Goal: Task Accomplishment & Management: Manage account settings

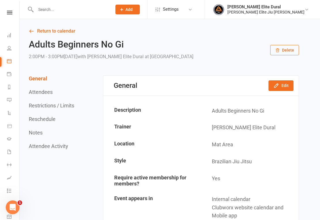
click at [10, 61] on icon at bounding box center [9, 61] width 5 height 5
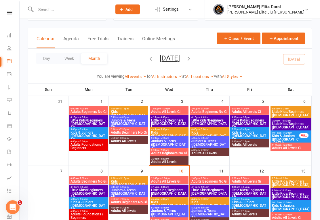
scroll to position [26, 0]
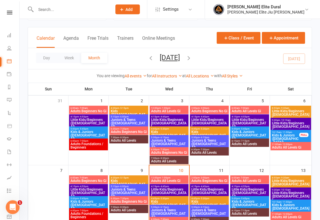
click at [118, 207] on span "7:30pm - 8:30pm" at bounding box center [128, 207] width 37 height 3
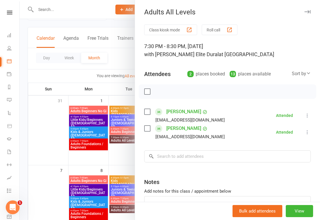
click at [40, 157] on div at bounding box center [170, 110] width 300 height 220
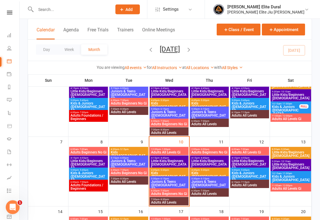
click at [174, 205] on div at bounding box center [169, 176] width 39 height 59
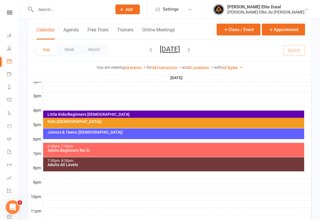
scroll to position [241, 0]
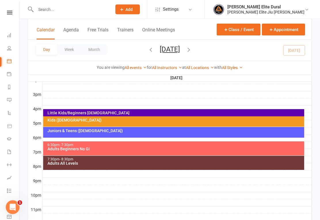
click at [59, 161] on div "Adults All Levels" at bounding box center [175, 163] width 256 height 4
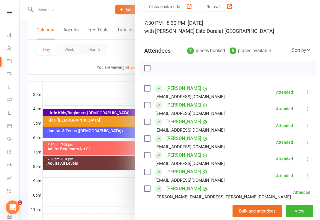
scroll to position [25, 0]
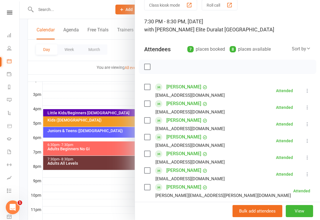
click at [308, 159] on icon at bounding box center [307, 157] width 6 height 6
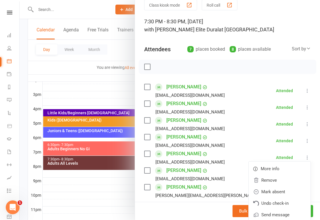
click at [285, 176] on link "Remove" at bounding box center [280, 180] width 62 height 12
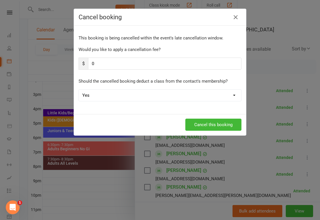
click at [208, 127] on button "Cancel this booking" at bounding box center [213, 125] width 56 height 12
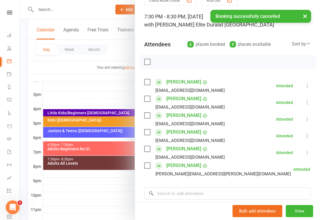
scroll to position [29, 0]
click at [12, 35] on link "Dashboard" at bounding box center [13, 35] width 13 height 13
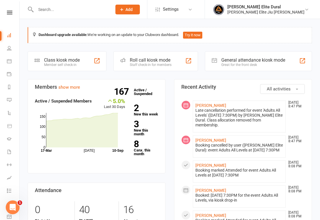
click at [49, 127] on icon at bounding box center [82, 130] width 72 height 35
click at [46, 59] on div "Class kiosk mode" at bounding box center [62, 59] width 36 height 5
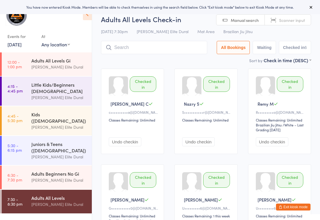
click at [21, 44] on link "[DATE]" at bounding box center [14, 44] width 14 height 6
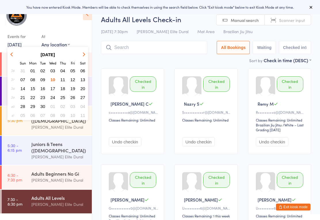
click at [61, 78] on span "11" at bounding box center [62, 79] width 5 height 5
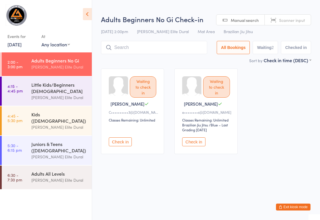
click at [25, 91] on link "4:15 - 4:45 pm Little Kids/Beginners [DEMOGRAPHIC_DATA] [PERSON_NAME] Elite Dur…" at bounding box center [47, 91] width 90 height 29
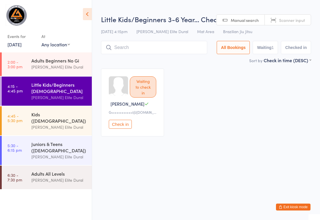
click at [28, 117] on link "4:45 - 5:30 pm Kids ([DEMOGRAPHIC_DATA]) [PERSON_NAME] Elite Dural" at bounding box center [47, 120] width 90 height 29
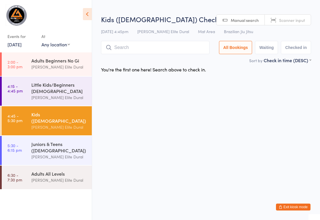
click at [35, 144] on div "Juniors & Teens ([DEMOGRAPHIC_DATA])" at bounding box center [59, 147] width 56 height 13
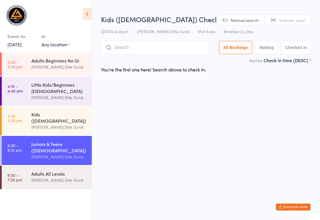
click at [37, 167] on div "Adults All Levels [PERSON_NAME] Elite Dural" at bounding box center [61, 176] width 60 height 23
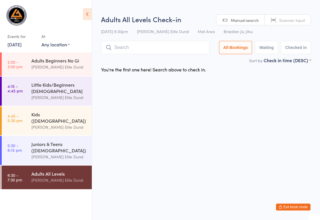
click at [29, 64] on link "2:00 - 3:00 pm Adults Beginners No Gi [PERSON_NAME] Elite Dural" at bounding box center [47, 64] width 90 height 24
